Goal: Register for event/course

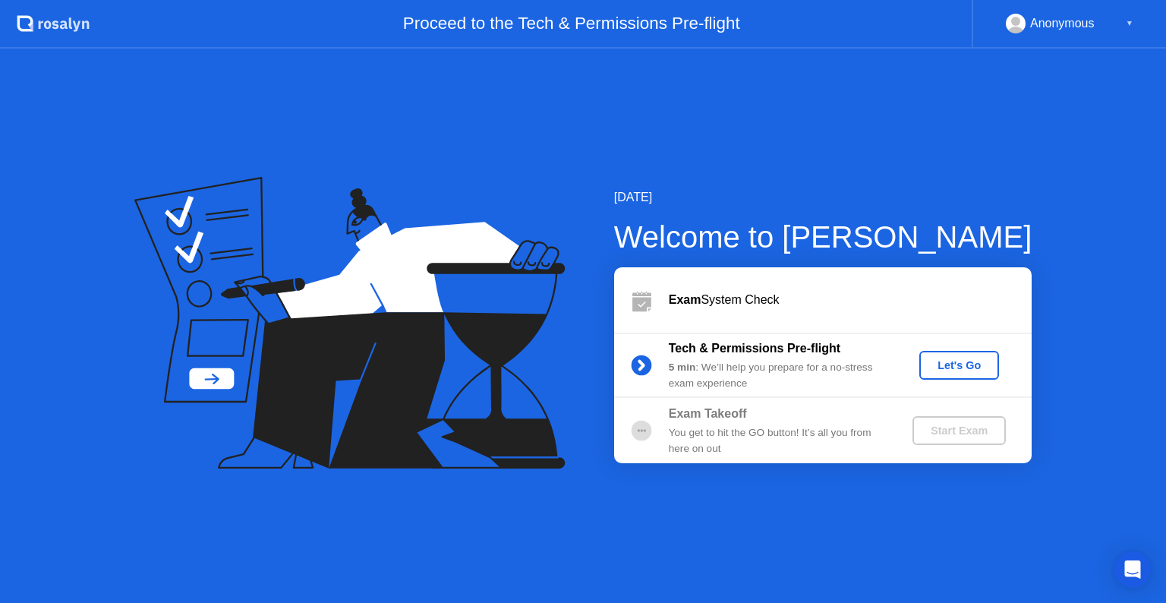
click at [969, 359] on div "Let's Go" at bounding box center [959, 365] width 68 height 12
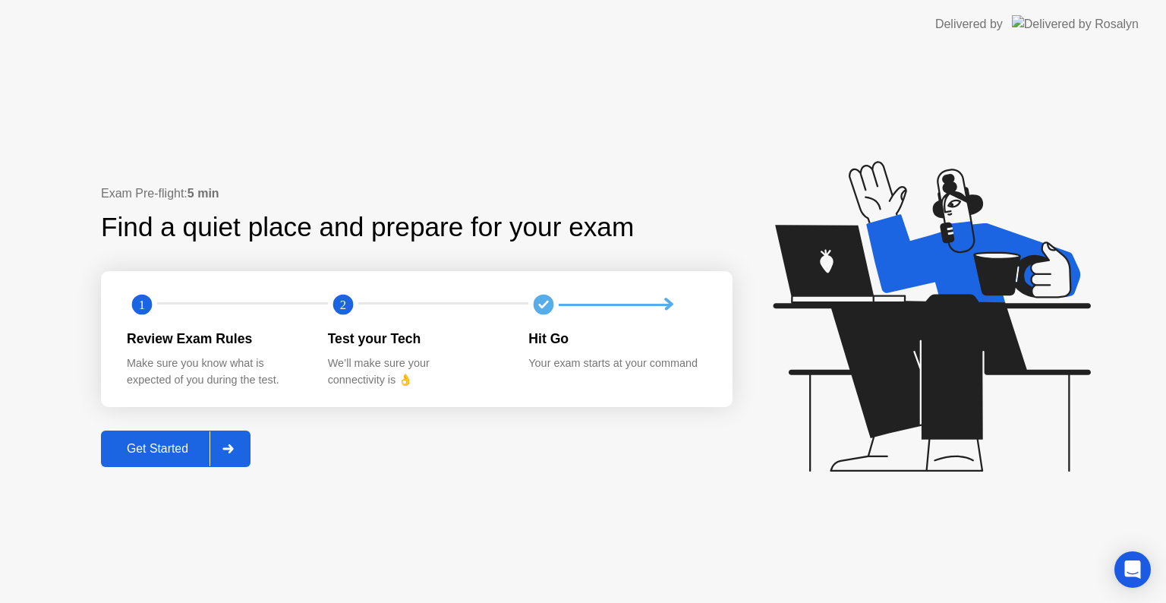
click at [197, 437] on button "Get Started" at bounding box center [175, 448] width 149 height 36
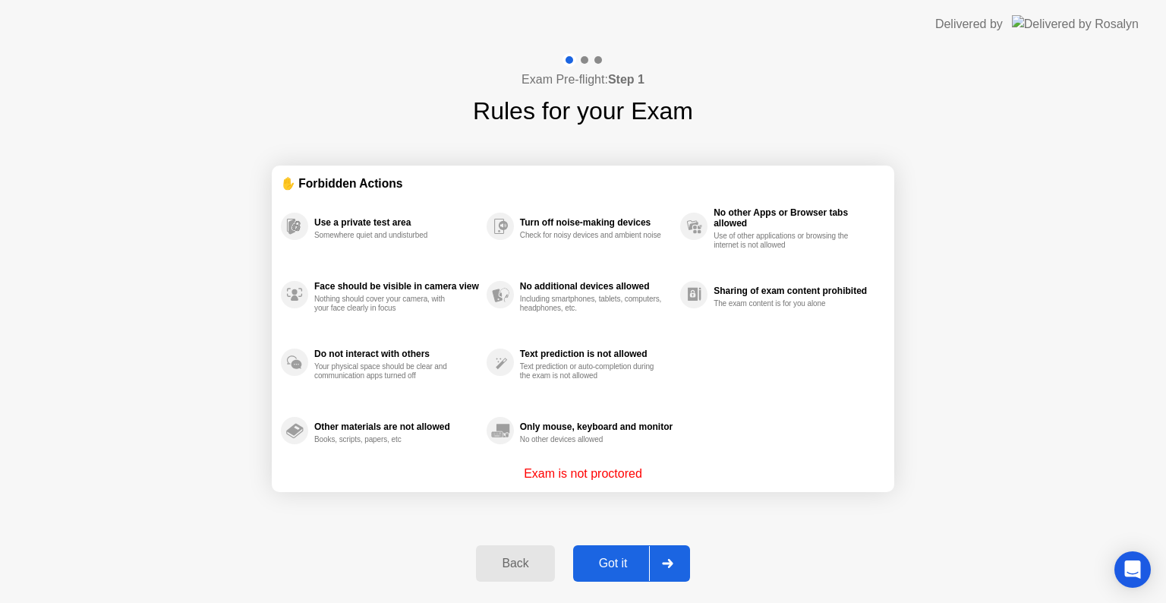
click at [626, 563] on div "Got it" at bounding box center [612, 563] width 71 height 14
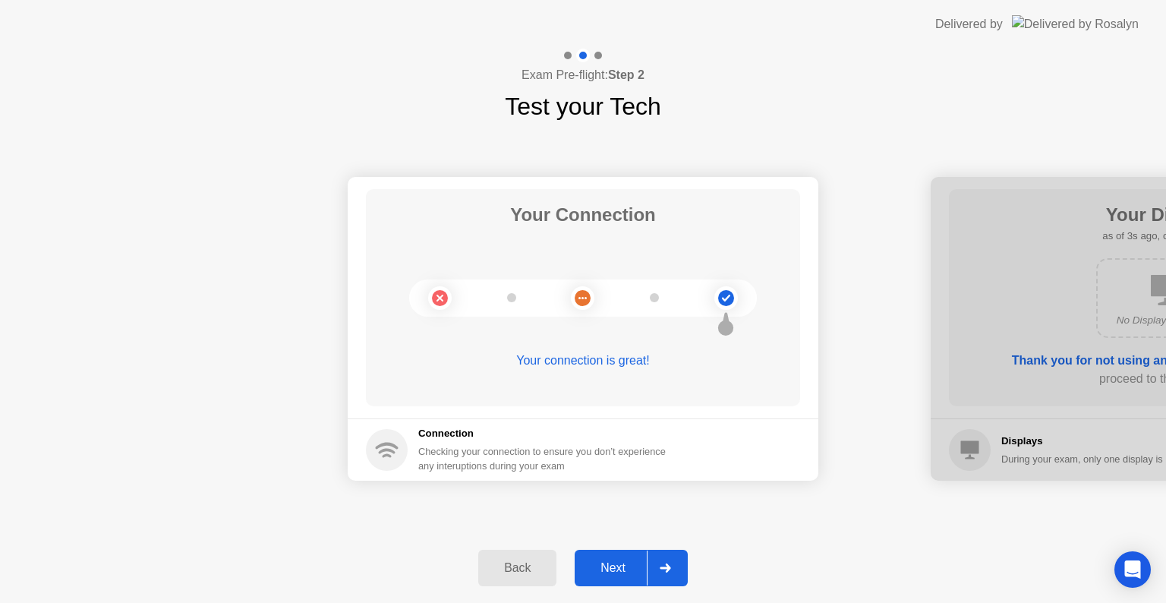
click at [628, 561] on div "Next" at bounding box center [613, 568] width 68 height 14
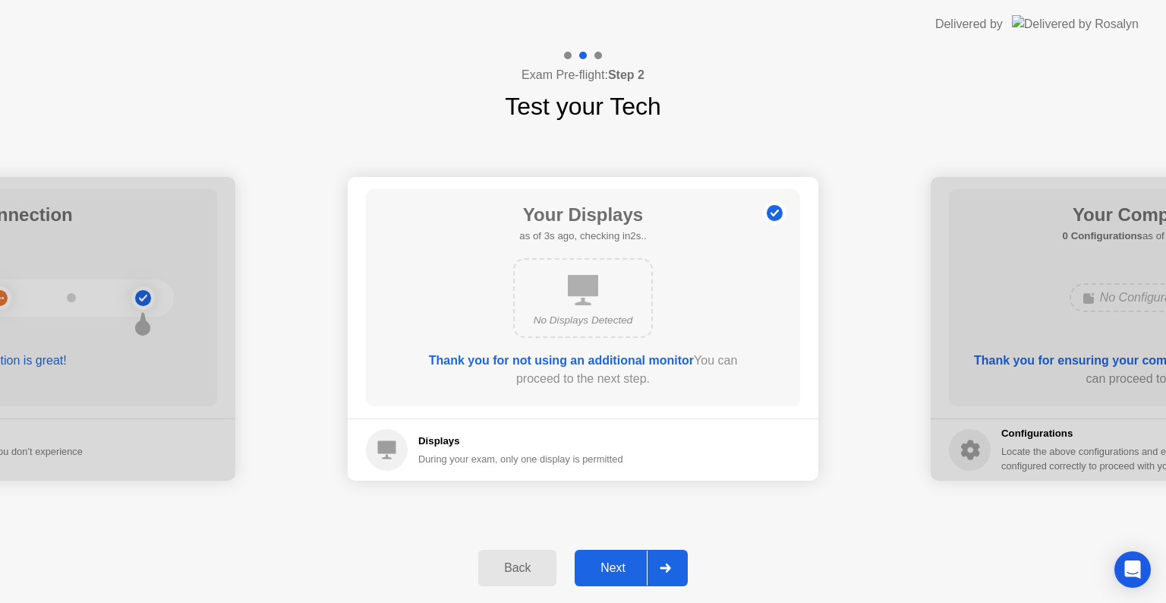
click at [643, 569] on div "Next" at bounding box center [613, 568] width 68 height 14
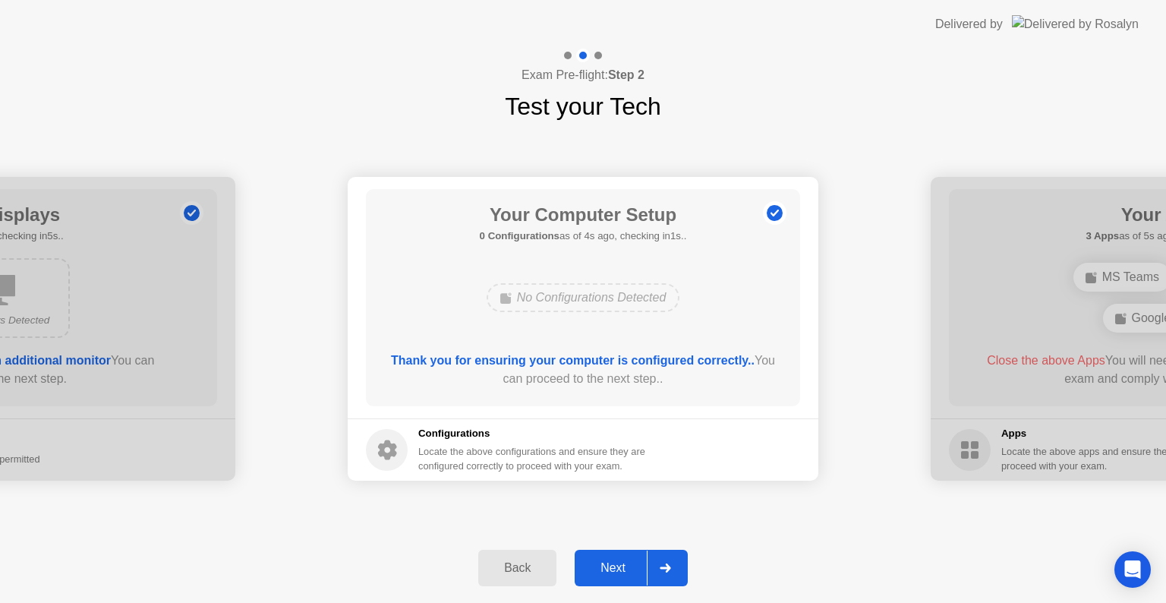
click at [625, 570] on div "Next" at bounding box center [613, 568] width 68 height 14
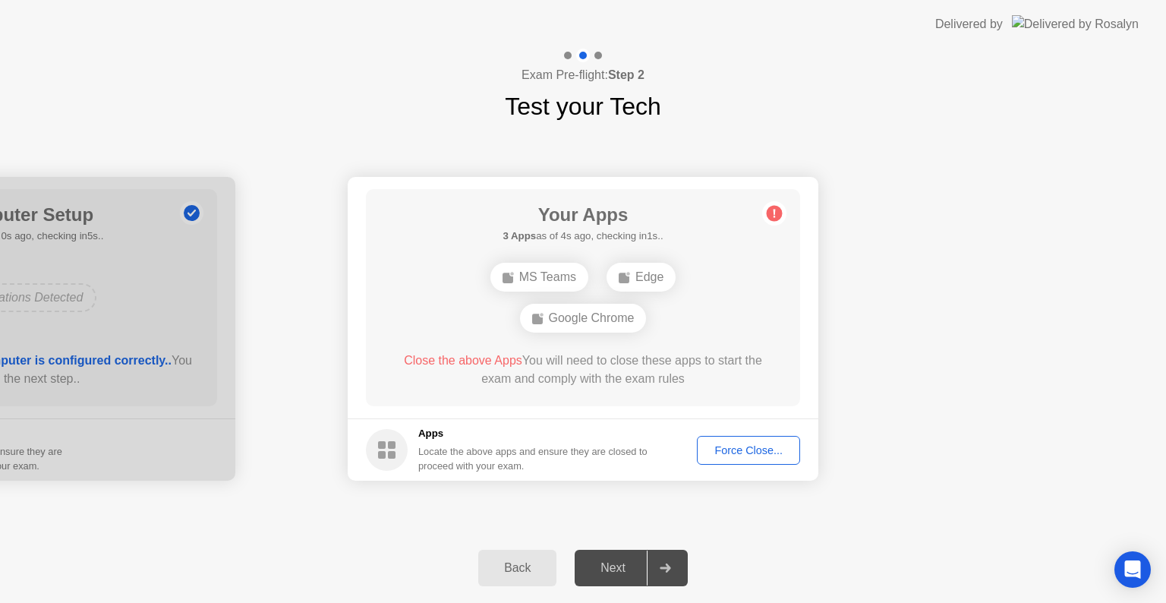
click at [730, 316] on div "MS Teams Edge Google Chrome" at bounding box center [583, 297] width 348 height 82
click at [722, 448] on div "Force Close..." at bounding box center [748, 450] width 93 height 12
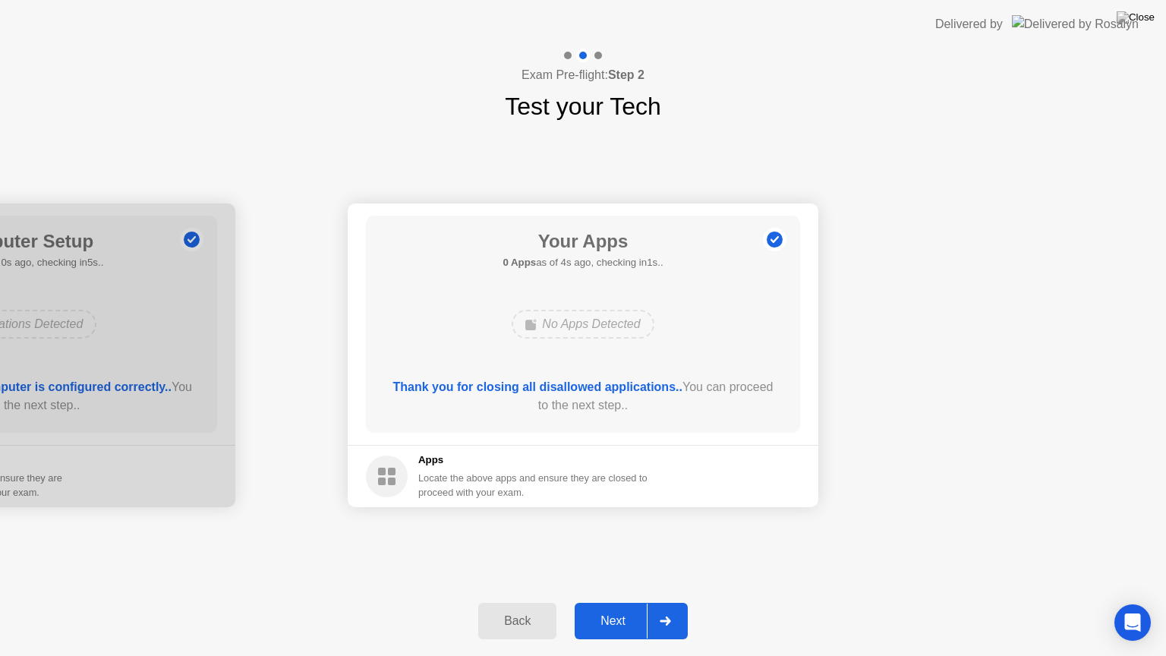
click at [618, 602] on div "Next" at bounding box center [613, 621] width 68 height 14
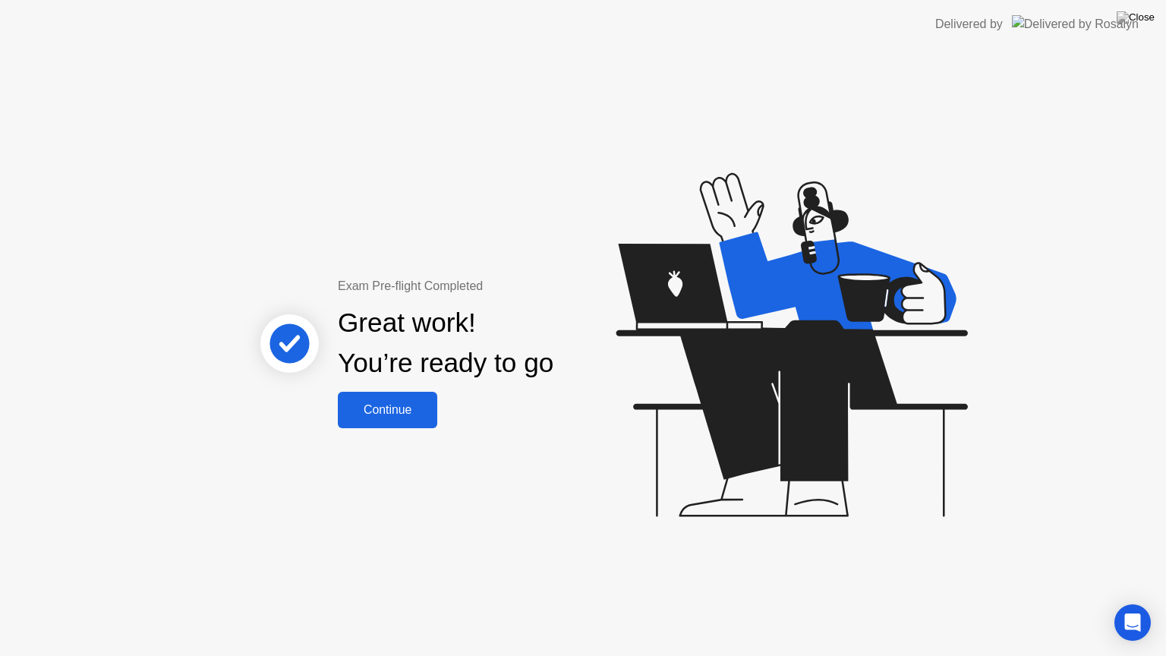
click at [426, 416] on div "Continue" at bounding box center [387, 410] width 90 height 14
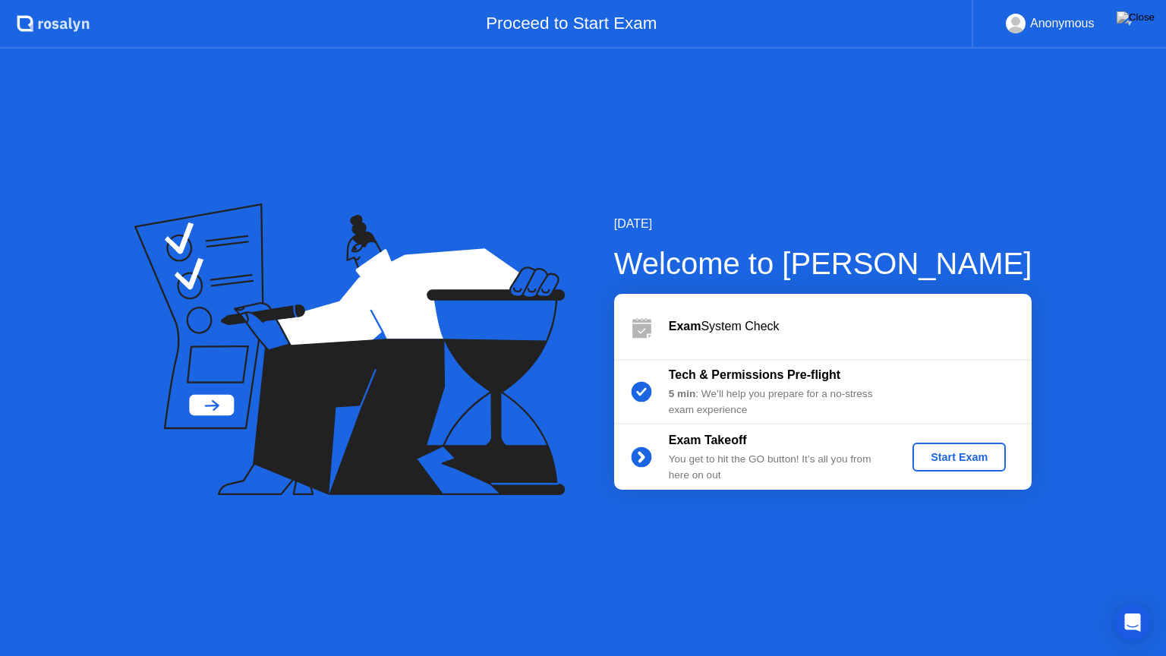
click at [923, 458] on div "Start Exam" at bounding box center [958, 457] width 81 height 12
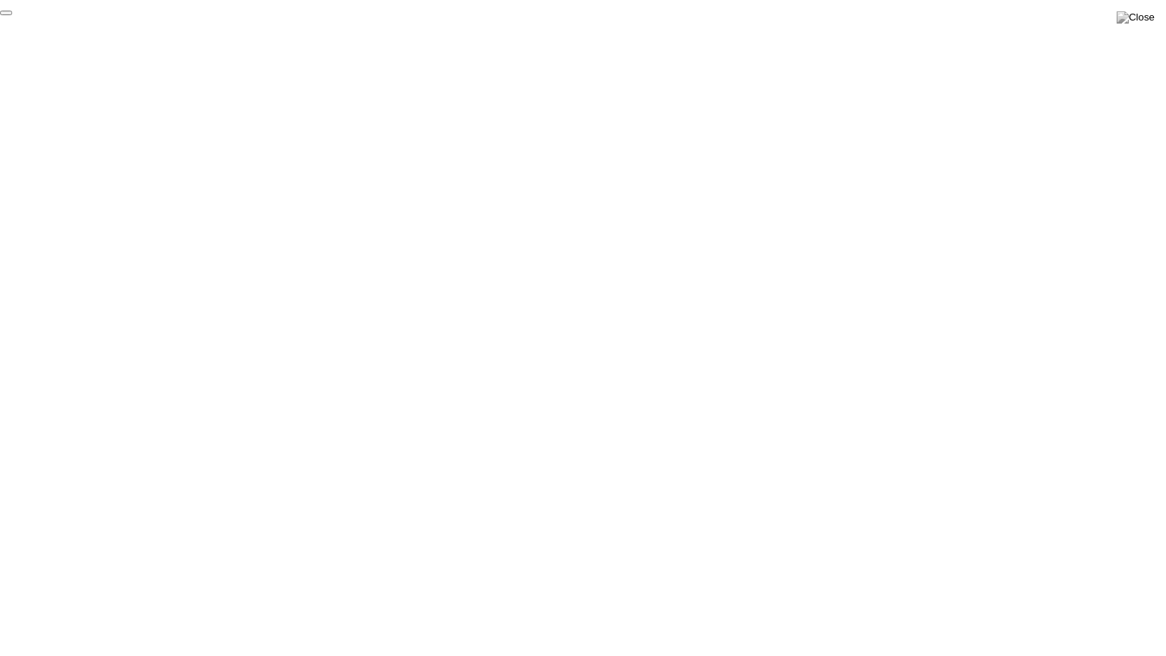
click div "End Proctoring Session"
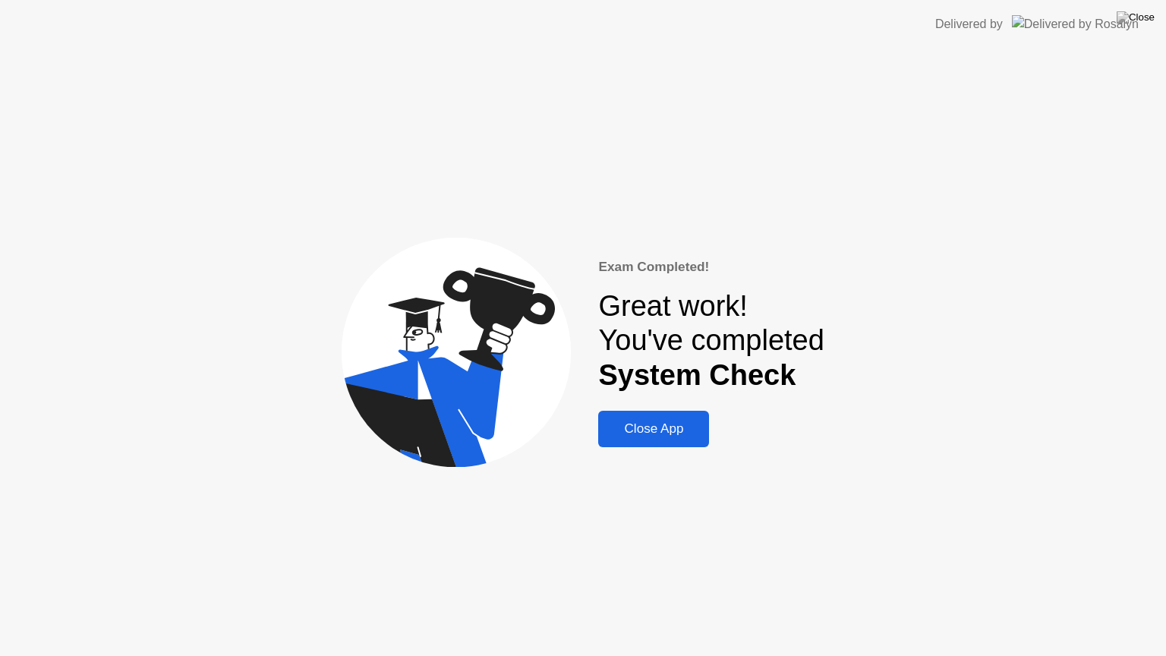
click at [650, 417] on button "Close App" at bounding box center [653, 429] width 111 height 36
